Goal: Task Accomplishment & Management: Use online tool/utility

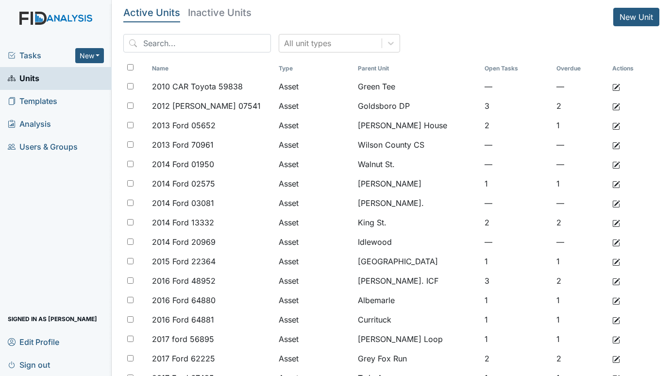
click at [27, 54] on span "Tasks" at bounding box center [42, 56] width 68 height 12
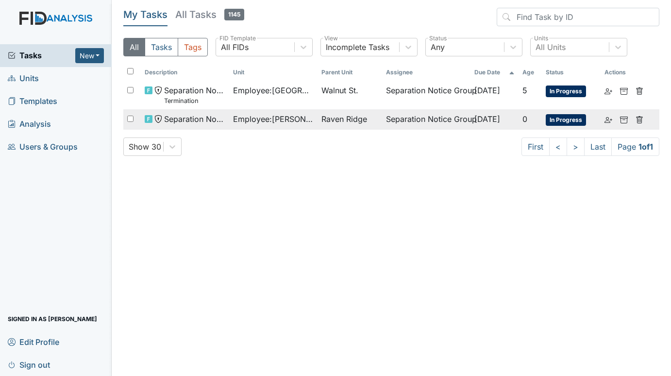
click at [277, 117] on span "Employee : Mulenga, Kennedy" at bounding box center [273, 119] width 81 height 12
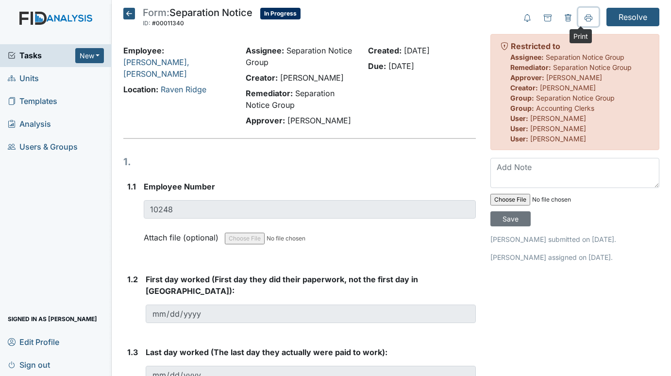
click at [586, 16] on button at bounding box center [589, 17] width 20 height 18
click at [29, 78] on span "Units" at bounding box center [23, 78] width 31 height 15
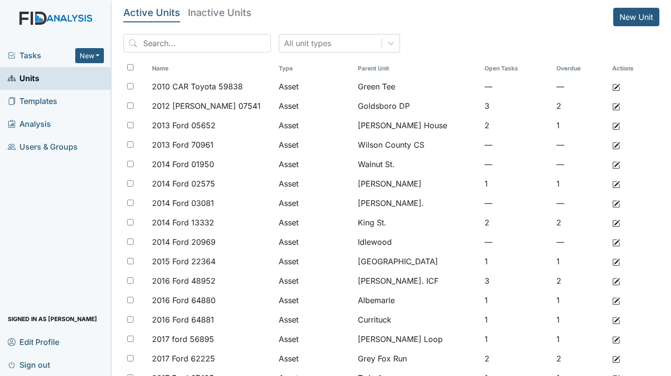
click at [31, 52] on span "Tasks" at bounding box center [42, 56] width 68 height 12
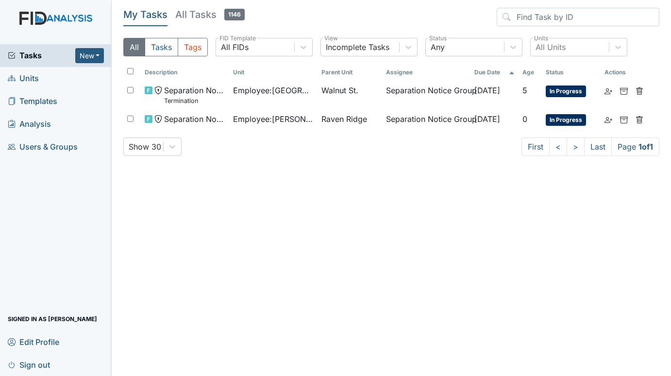
click at [35, 74] on span "Units" at bounding box center [23, 78] width 31 height 15
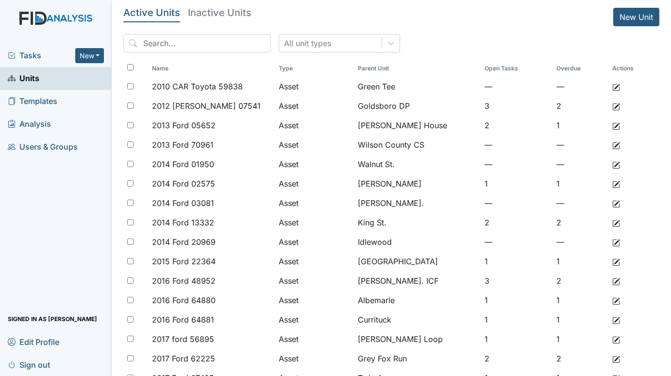
click at [27, 57] on span "Tasks" at bounding box center [42, 56] width 68 height 12
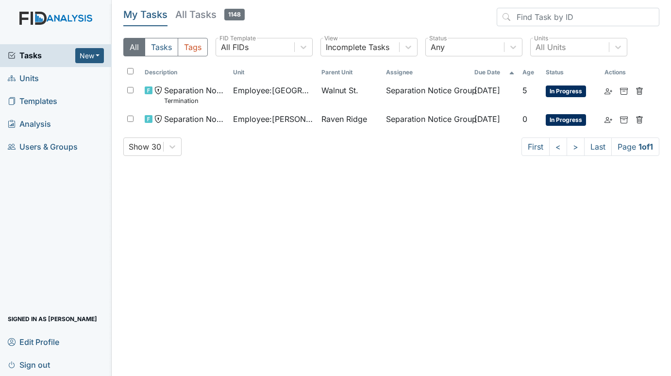
click at [21, 79] on span "Units" at bounding box center [23, 78] width 31 height 15
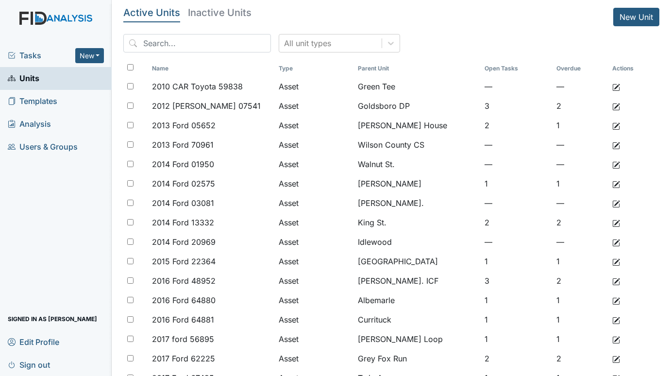
click at [33, 55] on span "Tasks" at bounding box center [42, 56] width 68 height 12
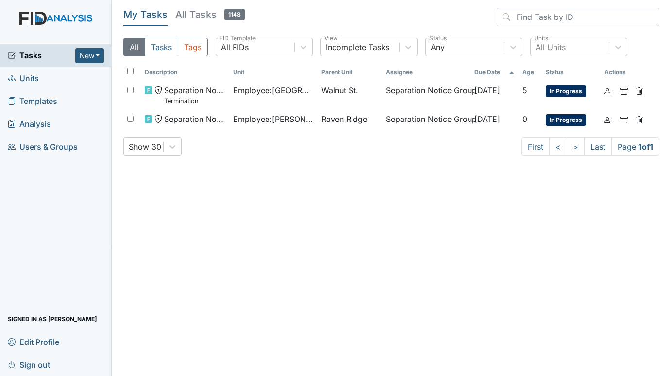
click at [33, 74] on span "Units" at bounding box center [23, 78] width 31 height 15
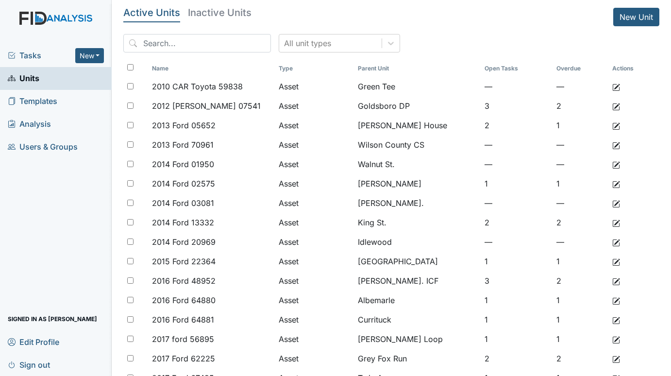
click at [23, 59] on span "Tasks" at bounding box center [42, 56] width 68 height 12
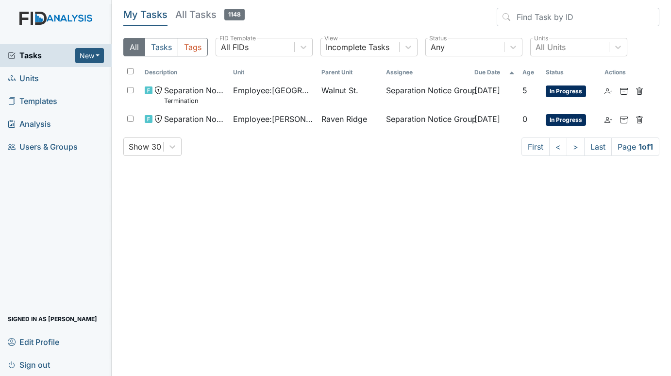
click at [37, 79] on span "Units" at bounding box center [23, 78] width 31 height 15
